Goal: Task Accomplishment & Management: Use online tool/utility

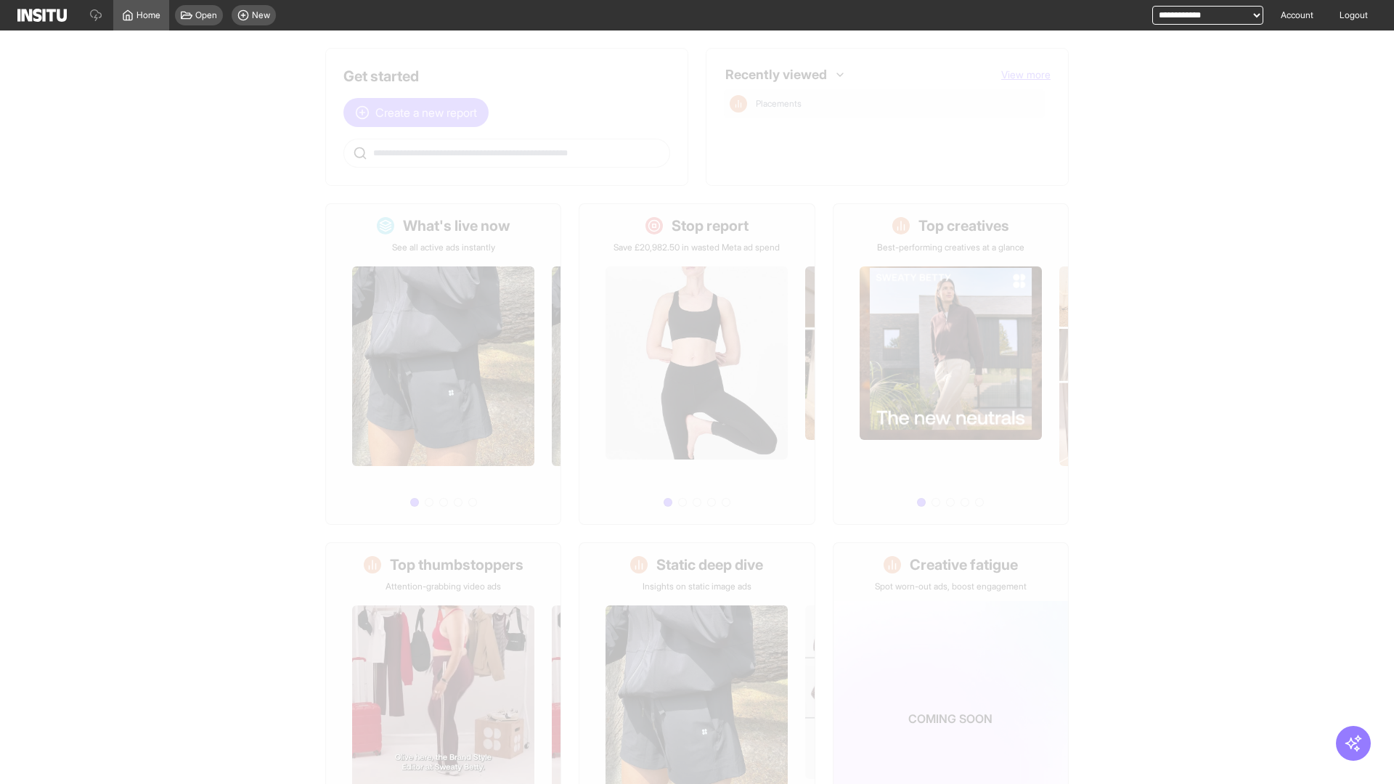
click at [420, 113] on span "Create a new report" at bounding box center [426, 112] width 102 height 17
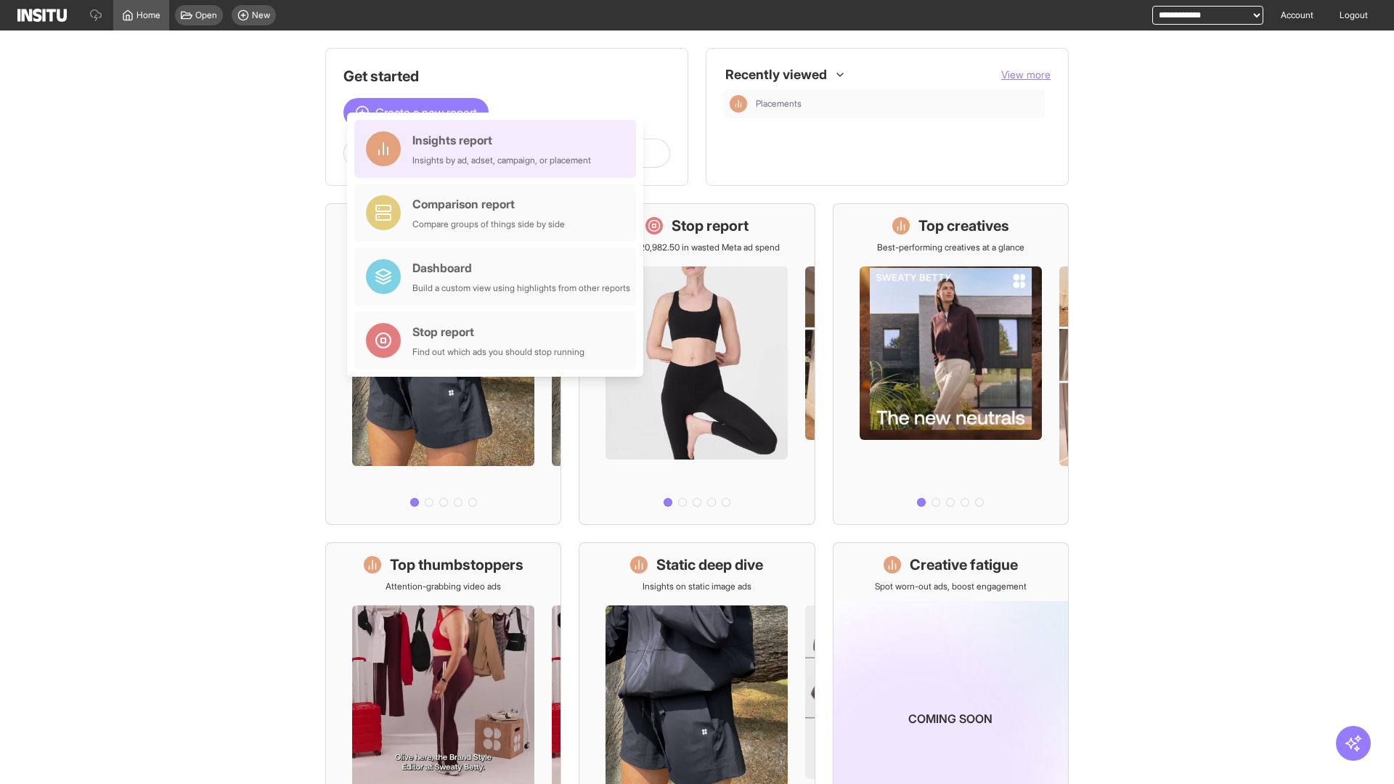
click at [499, 149] on div "Insights report Insights by ad, adset, campaign, or placement" at bounding box center [501, 148] width 179 height 35
